Goal: Transaction & Acquisition: Purchase product/service

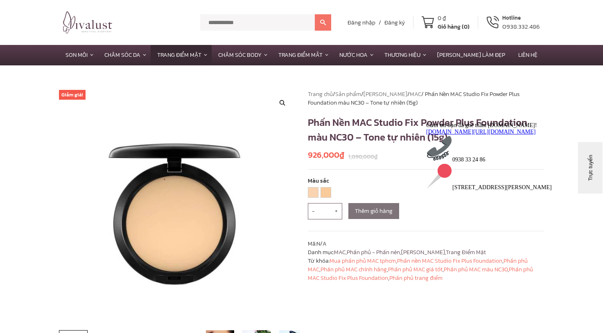
drag, startPoint x: 451, startPoint y: 137, endPoint x: 307, endPoint y: 136, distance: 143.6
click html "Cảm ơn bạn đã ghé thăm [DOMAIN_NAME]! [DOMAIN_NAME][URL][DOMAIN_NAME] 0938 33 2…"
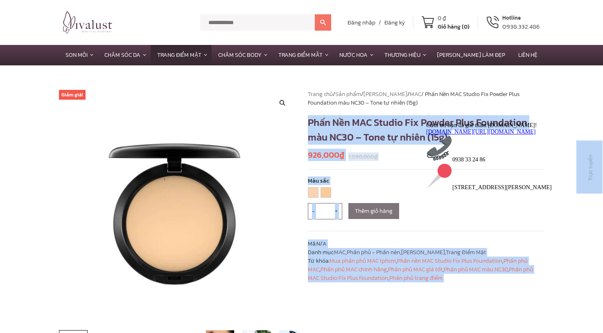
drag, startPoint x: 732, startPoint y: 241, endPoint x: 450, endPoint y: 133, distance: 301.7
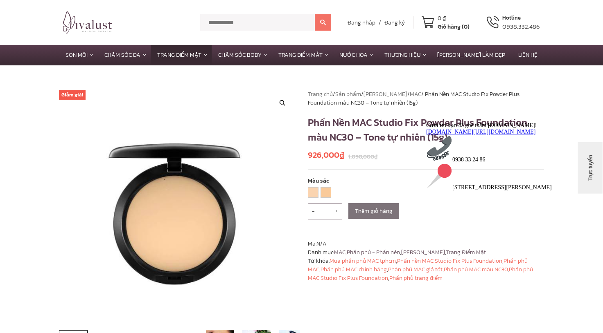
click at [450, 121] on div at bounding box center [499, 121] width 147 height 0
drag, startPoint x: 451, startPoint y: 134, endPoint x: 304, endPoint y: 129, distance: 146.5
click html "Cảm ơn bạn đã ghé thăm [DOMAIN_NAME]! [DOMAIN_NAME][URL][DOMAIN_NAME] 0938 33 2…"
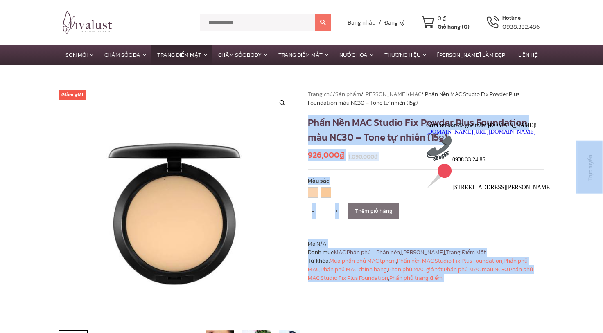
drag, startPoint x: 729, startPoint y: 239, endPoint x: 454, endPoint y: 144, distance: 290.4
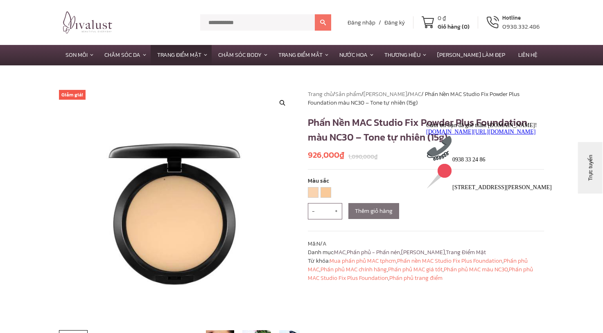
click at [454, 141] on div "Cảm ơn bạn đã ghé thăm [DOMAIN_NAME]! [DOMAIN_NAME][URL][DOMAIN_NAME] 0938 33 2…" at bounding box center [499, 155] width 147 height 69
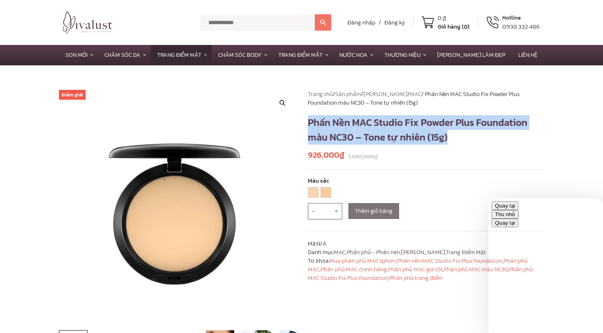
drag, startPoint x: 435, startPoint y: 135, endPoint x: 302, endPoint y: 121, distance: 134.0
click at [302, 121] on div "**********" at bounding box center [425, 230] width 249 height 280
drag, startPoint x: 306, startPoint y: 121, endPoint x: 456, endPoint y: 137, distance: 150.1
click at [456, 137] on div "**********" at bounding box center [425, 230] width 249 height 280
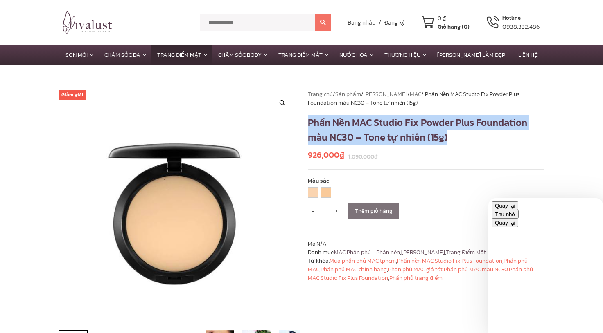
click at [456, 137] on h1 "Phấn Nền MAC Studio Fix Powder Plus Foundation màu NC30 – Tone tự nhiên (15g)" at bounding box center [426, 129] width 236 height 29
drag, startPoint x: 445, startPoint y: 138, endPoint x: 310, endPoint y: 124, distance: 135.8
click at [310, 124] on h1 "Phấn Nền MAC Studio Fix Powder Plus Foundation màu NC30 – Tone tự nhiên (15g)" at bounding box center [426, 129] width 236 height 29
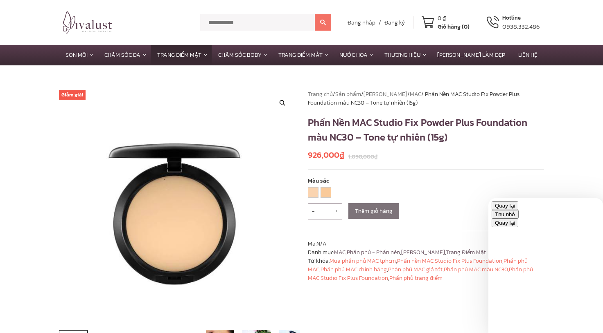
click at [310, 123] on h1 "Phấn Nền MAC Studio Fix Powder Plus Foundation màu NC30 – Tone tự nhiên (15g)" at bounding box center [426, 129] width 236 height 29
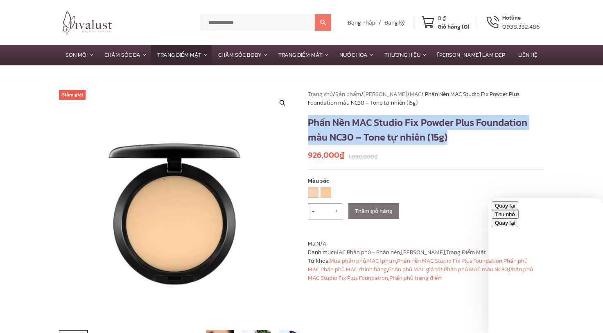
drag, startPoint x: 308, startPoint y: 123, endPoint x: 466, endPoint y: 138, distance: 158.2
click at [466, 138] on h1 "Phấn Nền MAC Studio Fix Powder Plus Foundation màu NC30 – Tone tự nhiên (15g)" at bounding box center [426, 129] width 236 height 29
